Goal: Obtain resource: Download file/media

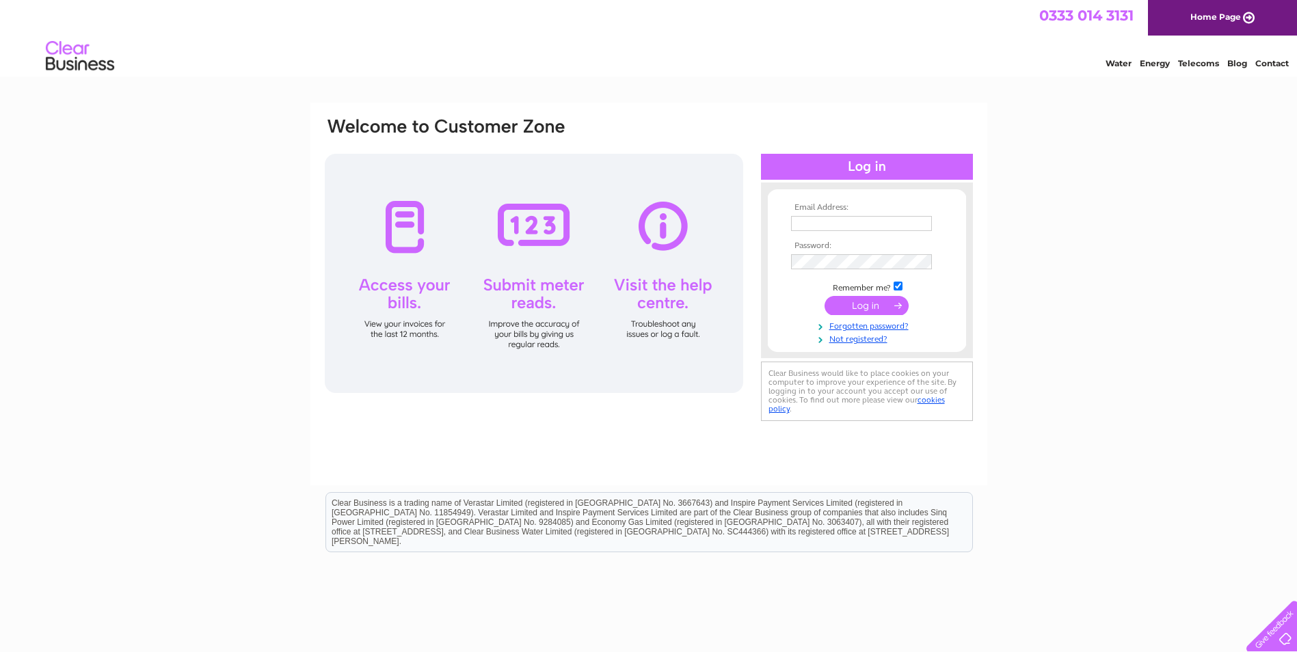
type input "invoices@bkplus.co.uk"
click at [875, 307] on input "submit" at bounding box center [866, 305] width 84 height 19
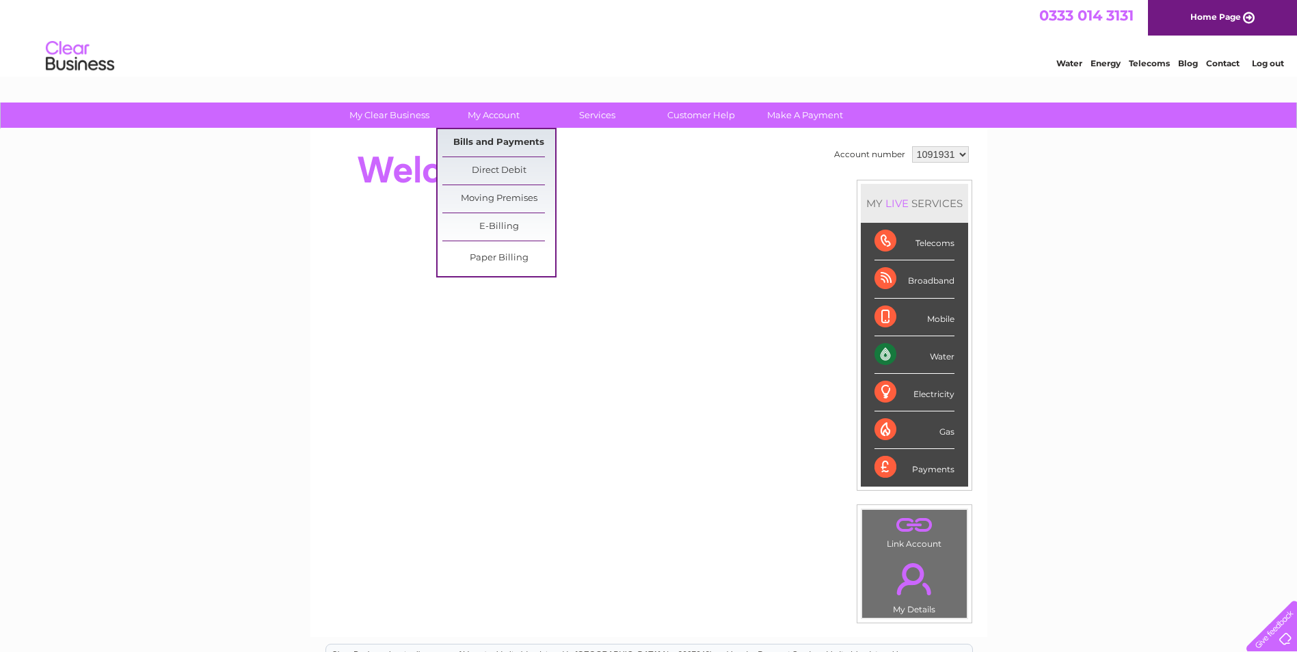
click at [493, 141] on link "Bills and Payments" at bounding box center [498, 142] width 113 height 27
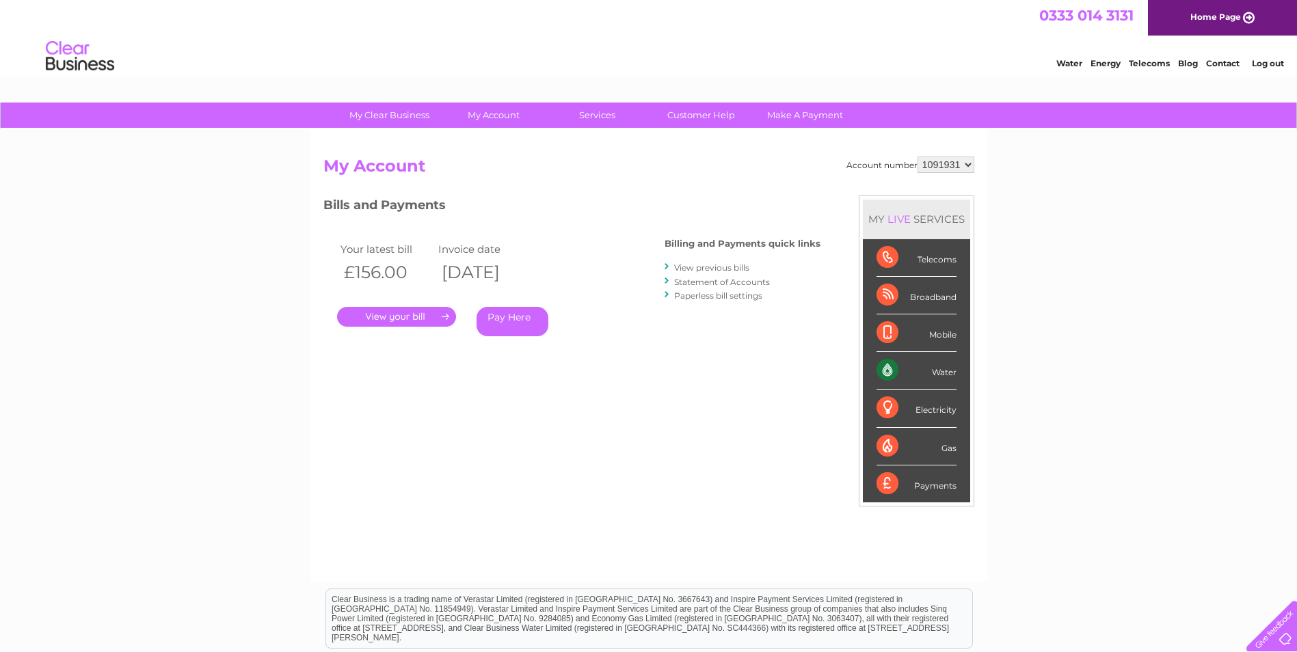
click at [431, 314] on link "." at bounding box center [396, 317] width 119 height 20
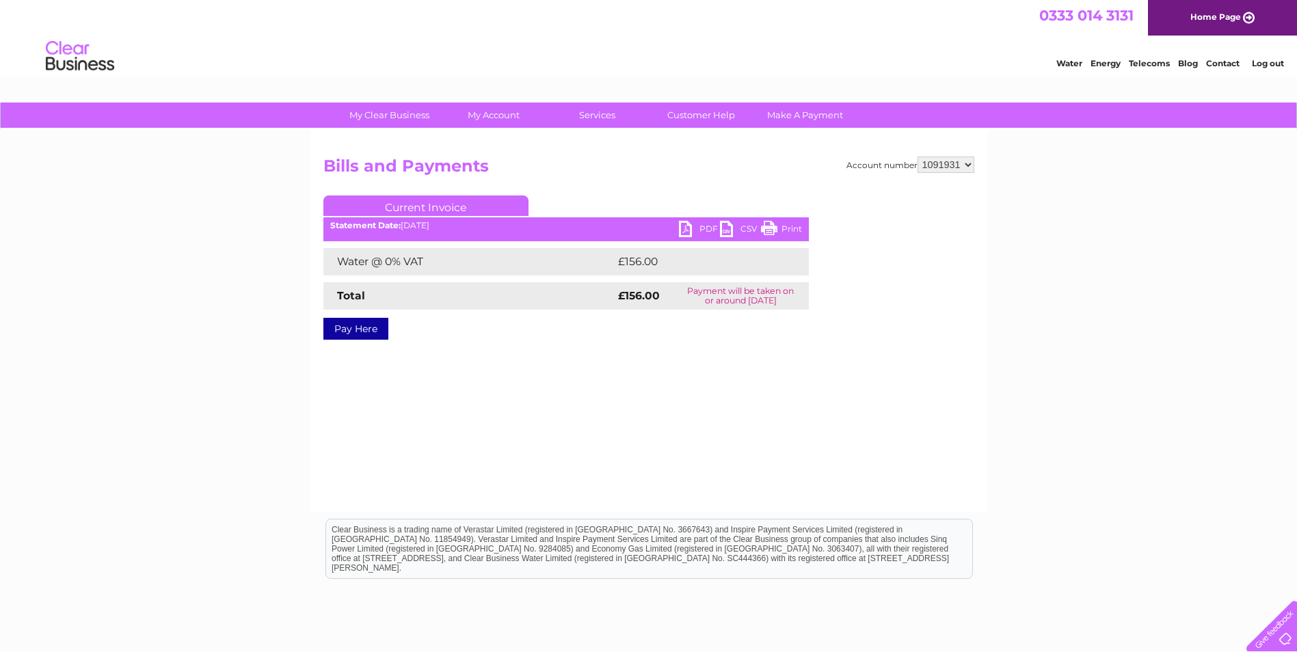
click at [685, 226] on link "PDF" at bounding box center [699, 231] width 41 height 20
click at [1092, 256] on div "My Clear Business Login Details My Details My Preferences Link Account My Accou…" at bounding box center [648, 424] width 1297 height 643
click at [1272, 60] on link "Log out" at bounding box center [1267, 63] width 32 height 10
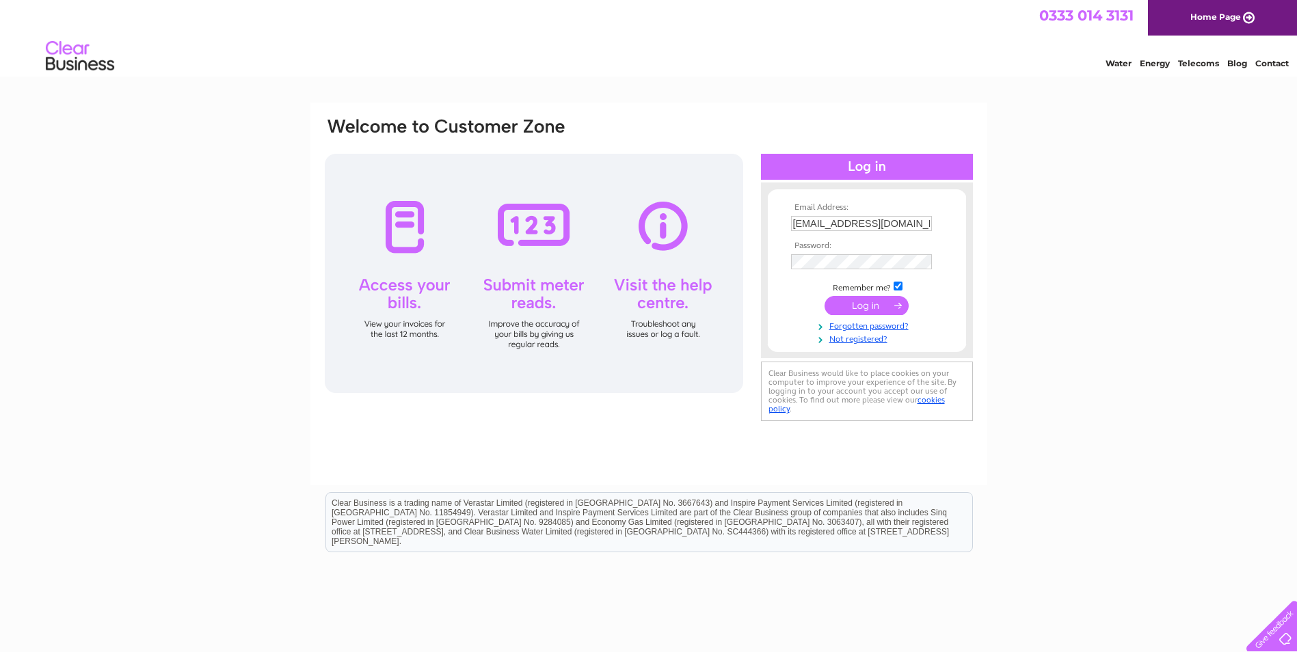
click at [896, 223] on input "invoices@bkplus.co.uk" at bounding box center [861, 223] width 141 height 15
type input "i"
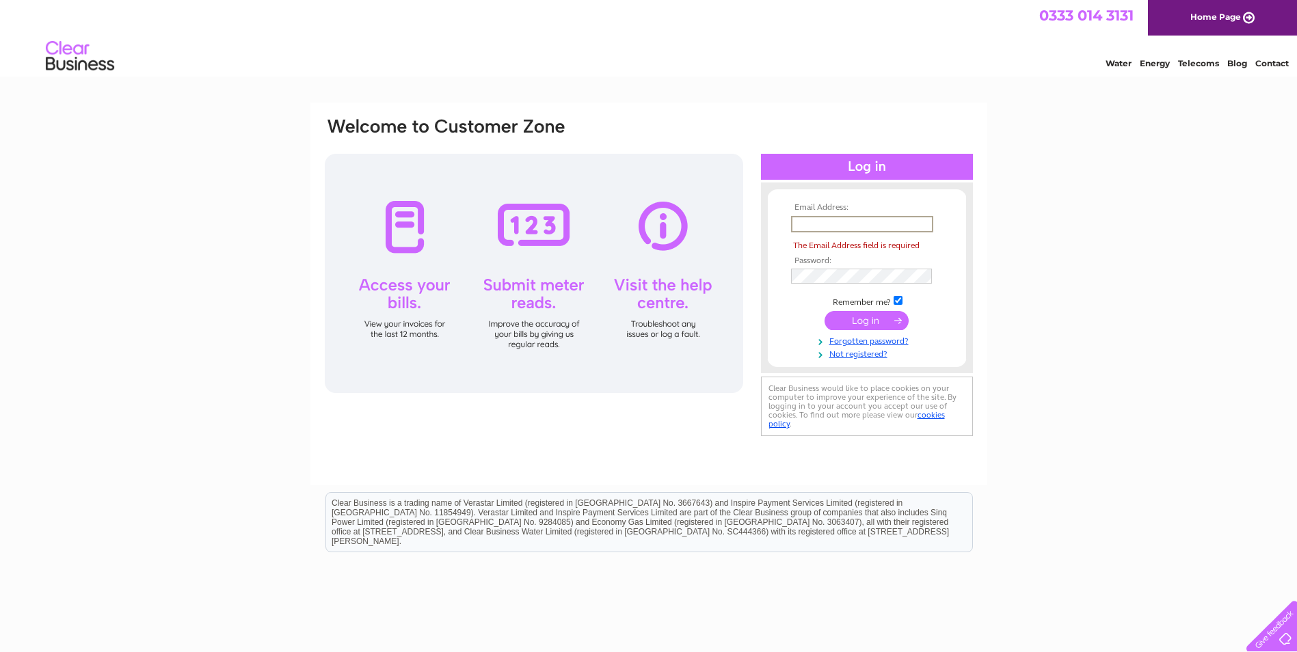
paste input "alison.hart@four-m.co.uk"
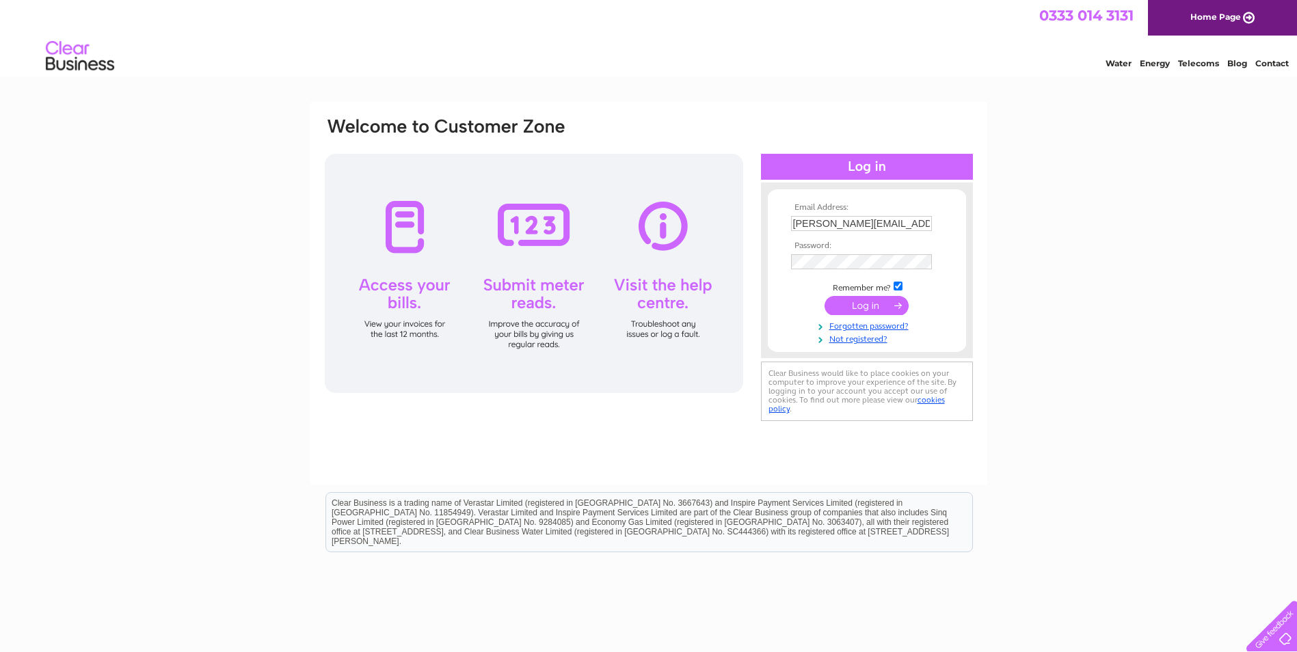
type input "alison.hart@four-m.co.uk"
click at [869, 303] on input "submit" at bounding box center [866, 305] width 84 height 19
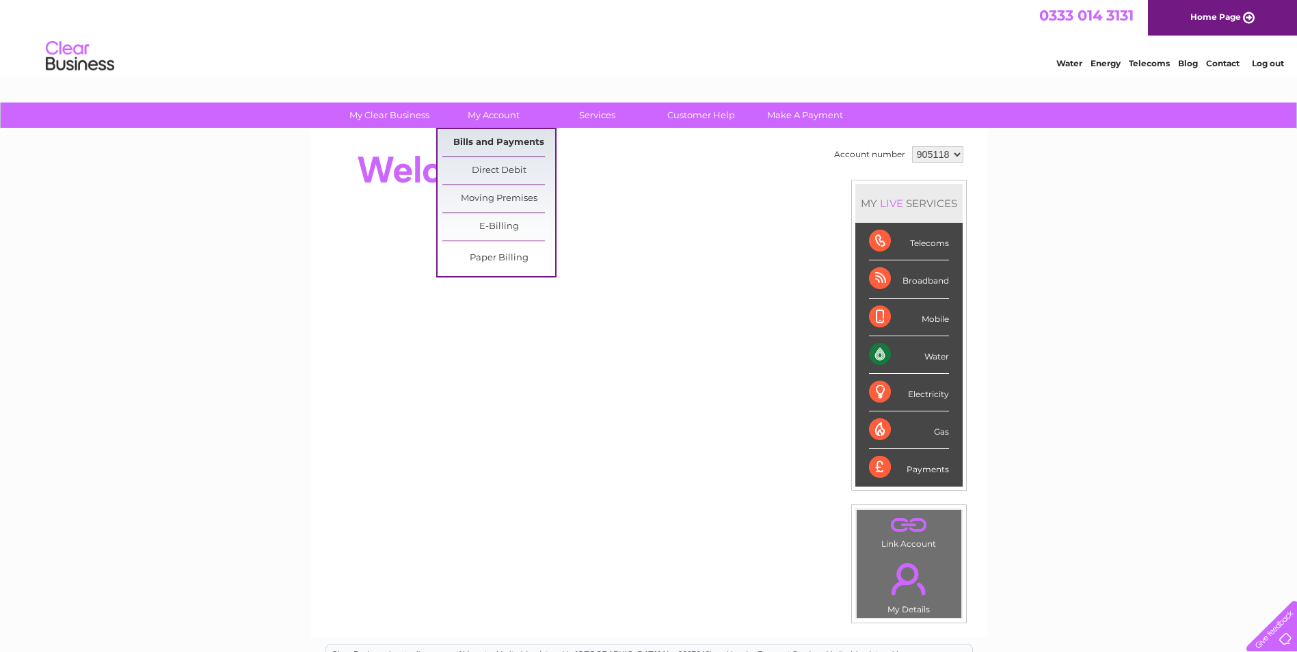
click at [483, 139] on link "Bills and Payments" at bounding box center [498, 142] width 113 height 27
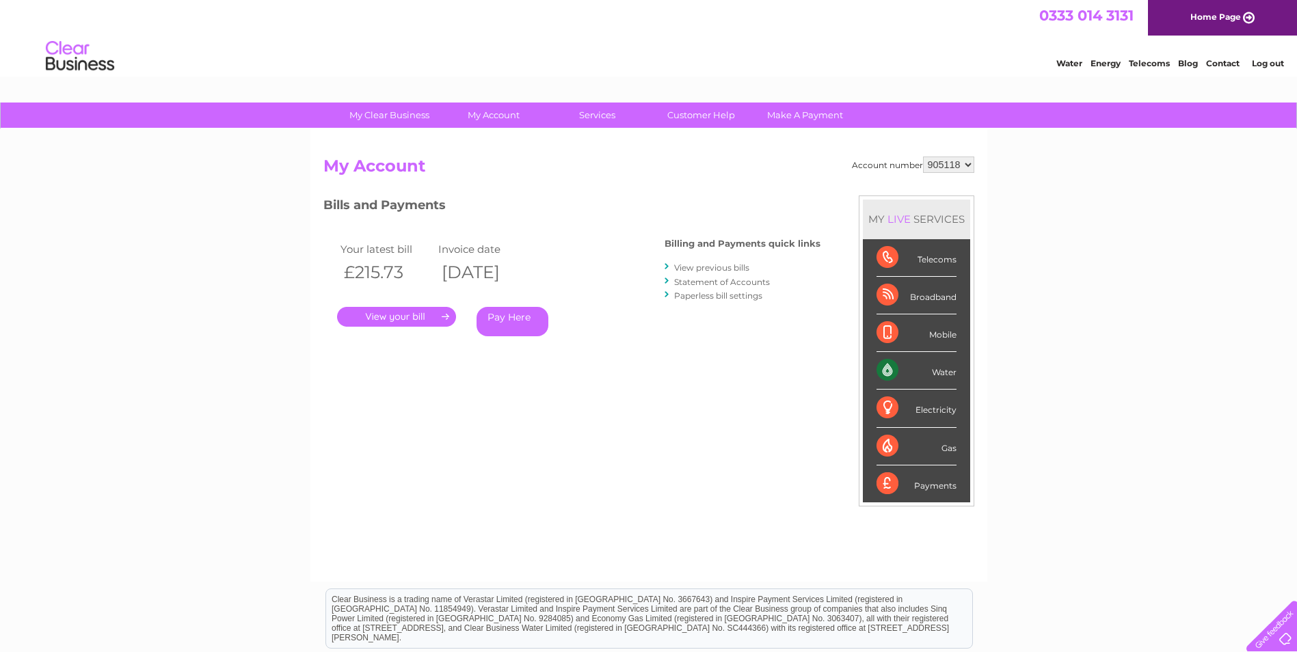
click at [422, 314] on link "." at bounding box center [396, 317] width 119 height 20
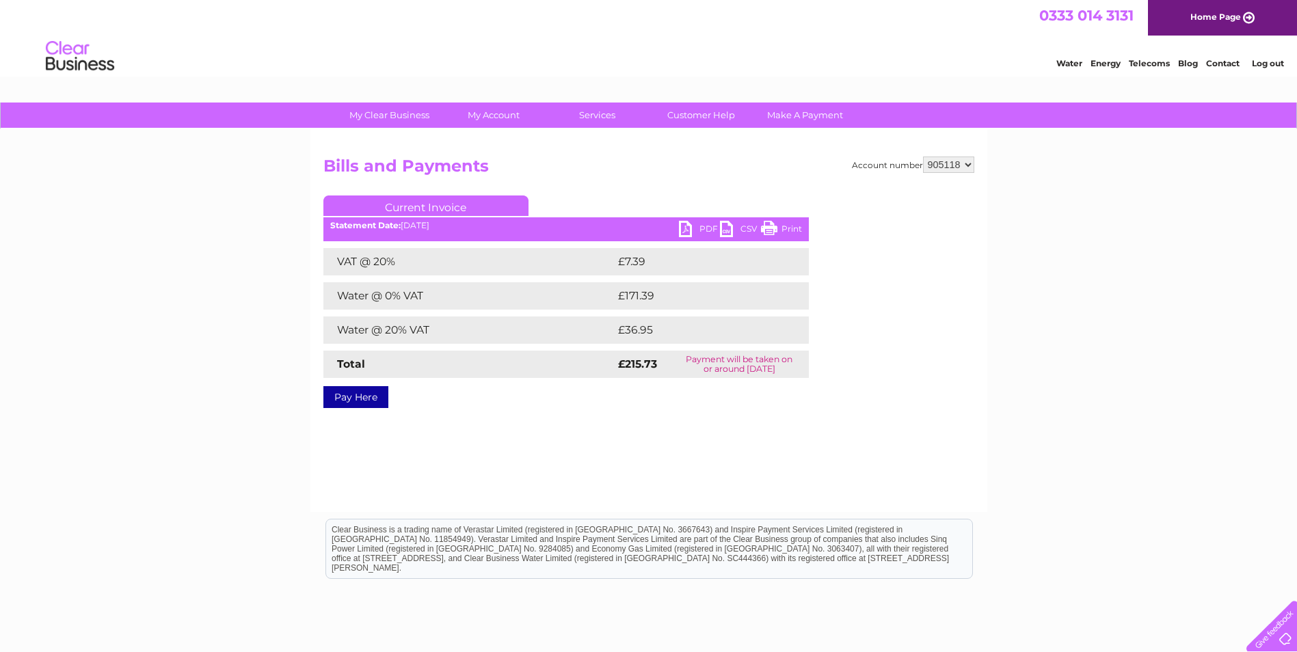
click at [688, 226] on link "PDF" at bounding box center [699, 231] width 41 height 20
click at [1119, 273] on div "My Clear Business Login Details My Details My Preferences Link Account My Accou…" at bounding box center [648, 424] width 1297 height 643
